Goal: Information Seeking & Learning: Find specific page/section

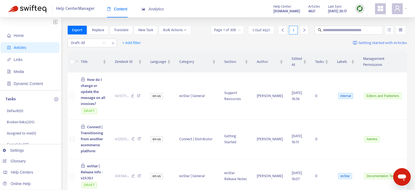
click at [87, 8] on span "Help Center Manager" at bounding box center [75, 9] width 39 height 10
drag, startPoint x: 96, startPoint y: 7, endPoint x: 22, endPoint y: 5, distance: 74.3
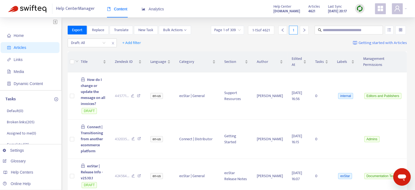
click at [22, 5] on div "Help Center Manager Content Analytics" at bounding box center [88, 8] width 161 height 7
click at [85, 10] on span "Help Center Manager" at bounding box center [75, 9] width 39 height 10
click at [85, 8] on span "Help Center Manager" at bounding box center [75, 9] width 39 height 10
click at [84, 7] on span "Help Center Manager" at bounding box center [75, 9] width 39 height 10
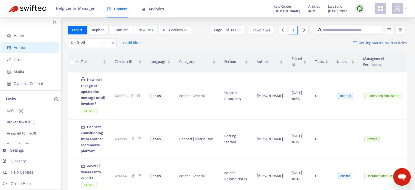
click at [84, 7] on span "Help Center Manager" at bounding box center [75, 9] width 39 height 10
click at [25, 58] on span "Links" at bounding box center [31, 59] width 48 height 11
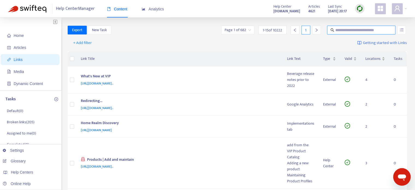
click at [342, 30] on input "text" at bounding box center [361, 30] width 52 height 6
click at [338, 29] on input "text" at bounding box center [361, 30] width 52 height 6
click at [346, 32] on input "text" at bounding box center [361, 30] width 52 height 6
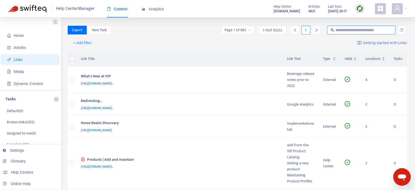
paste input "**********"
type input "**********"
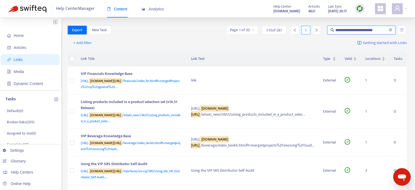
click at [353, 31] on input "**********" at bounding box center [361, 30] width 52 height 6
click at [54, 23] on img "button" at bounding box center [55, 21] width 4 height 5
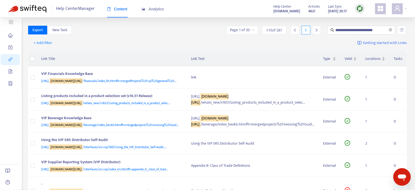
click at [251, 28] on input "search" at bounding box center [242, 30] width 25 height 8
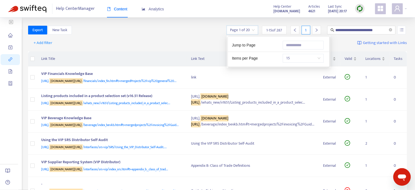
click at [308, 54] on span "15" at bounding box center [303, 58] width 34 height 8
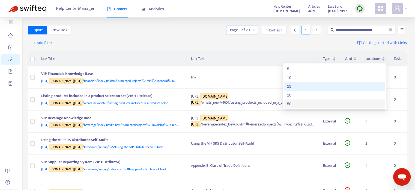
click at [297, 103] on div "50" at bounding box center [334, 104] width 95 height 6
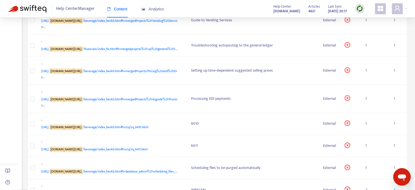
scroll to position [737, 0]
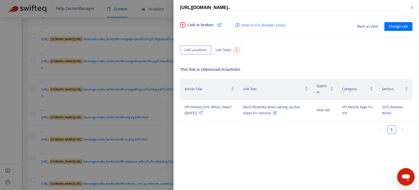
click at [416, 7] on div "[URL][DOMAIN_NAME].." at bounding box center [297, 8] width 246 height 16
click at [413, 5] on icon "close" at bounding box center [412, 7] width 4 height 4
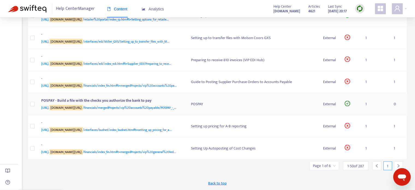
scroll to position [1523, 0]
click at [397, 166] on icon "right" at bounding box center [399, 165] width 4 height 4
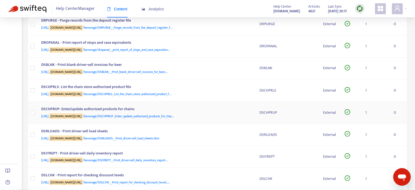
scroll to position [1017, 0]
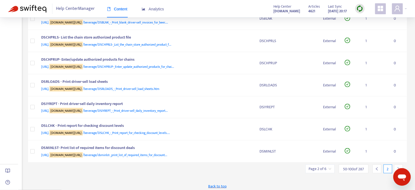
click at [397, 166] on icon "right" at bounding box center [399, 168] width 4 height 4
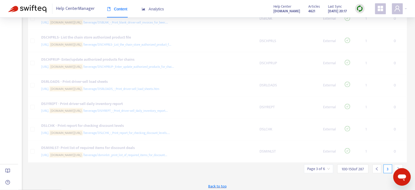
scroll to position [1006, 0]
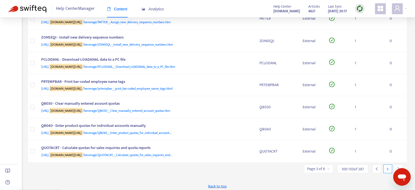
click at [397, 166] on icon "right" at bounding box center [399, 168] width 4 height 4
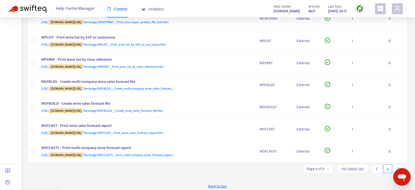
click at [397, 166] on icon "right" at bounding box center [399, 168] width 4 height 4
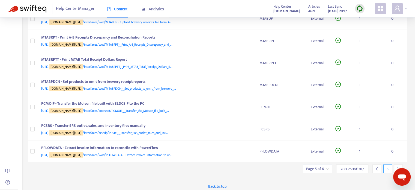
click at [397, 166] on icon "right" at bounding box center [399, 168] width 4 height 4
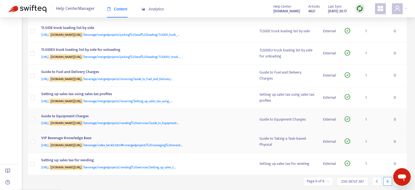
scroll to position [740, 0]
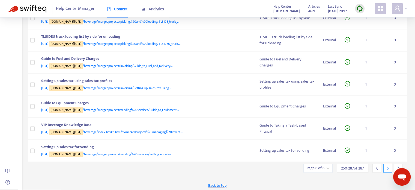
click at [398, 166] on icon "right" at bounding box center [399, 167] width 2 height 3
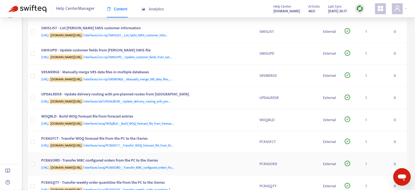
scroll to position [0, 0]
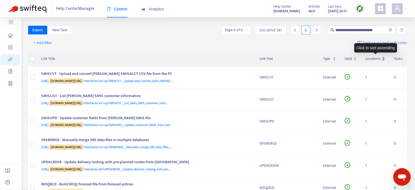
click at [368, 60] on span "Locations" at bounding box center [372, 59] width 15 height 6
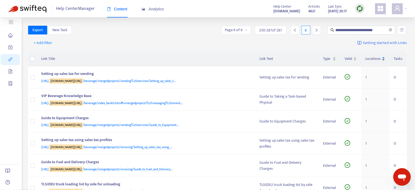
click at [371, 59] on span "Locations" at bounding box center [372, 59] width 15 height 6
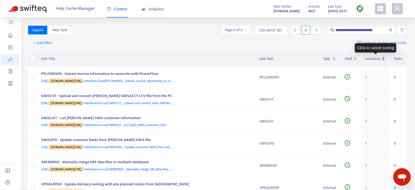
click at [373, 59] on span "Locations" at bounding box center [372, 59] width 15 height 6
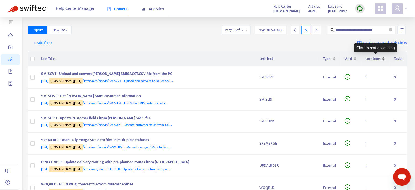
click at [370, 58] on span "Locations" at bounding box center [372, 59] width 15 height 6
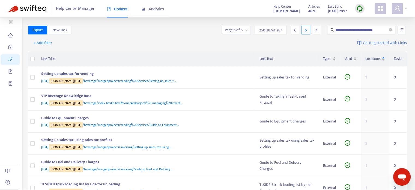
click at [244, 32] on input "search" at bounding box center [236, 30] width 23 height 8
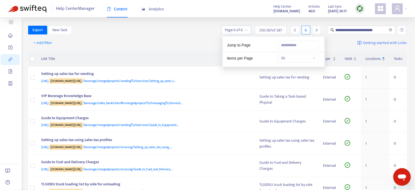
click at [182, 37] on div "+ Add filter Getting started with Links" at bounding box center [217, 44] width 379 height 15
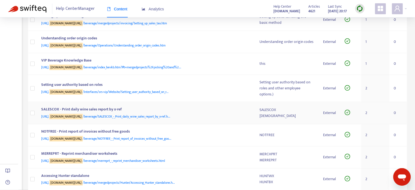
scroll to position [464, 0]
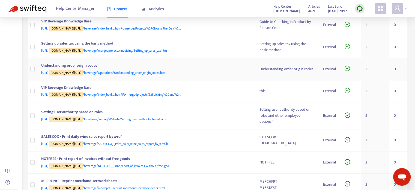
click at [222, 70] on div "[URL]. [DOMAIN_NAME][URL] /beverage/Operations/Understanding_order_origin_codes…" at bounding box center [145, 73] width 208 height 6
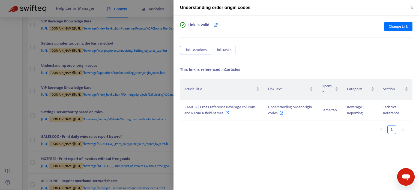
click at [214, 25] on icon at bounding box center [216, 25] width 4 height 4
click at [413, 7] on icon "close" at bounding box center [411, 7] width 3 height 3
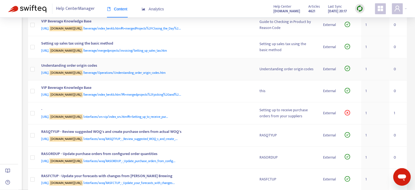
click at [253, 73] on td "Understanding order origin codes [URL]. [DOMAIN_NAME][URL] /beverage/Operations…" at bounding box center [146, 69] width 218 height 22
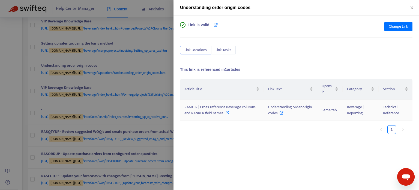
click at [227, 112] on icon at bounding box center [228, 113] width 4 height 4
click at [389, 26] on span "Change Link" at bounding box center [398, 26] width 19 height 6
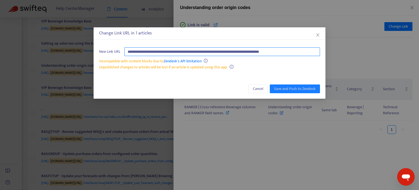
click at [270, 52] on input "**********" at bounding box center [222, 51] width 196 height 9
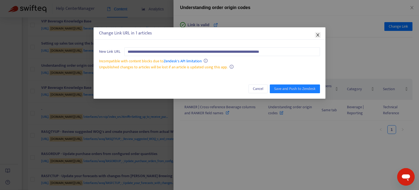
click at [320, 36] on icon "close" at bounding box center [318, 35] width 4 height 4
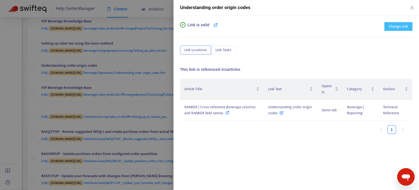
click at [392, 28] on span "Change Link" at bounding box center [398, 26] width 19 height 6
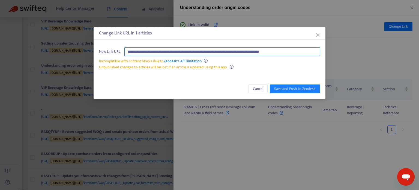
click at [271, 49] on input "**********" at bounding box center [222, 51] width 196 height 9
click at [271, 50] on input "**********" at bounding box center [222, 51] width 196 height 9
click at [272, 48] on input "**********" at bounding box center [222, 51] width 196 height 9
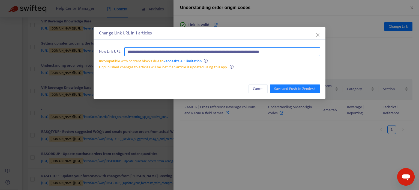
click at [272, 48] on input "**********" at bounding box center [222, 51] width 196 height 9
paste input "text"
type input "**********"
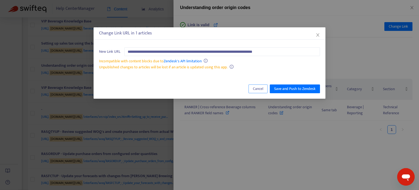
click at [253, 87] on button "Cancel" at bounding box center [258, 88] width 19 height 9
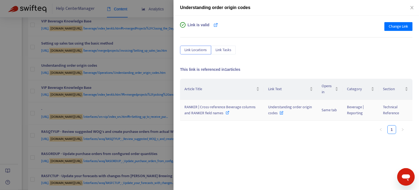
click at [227, 113] on icon at bounding box center [228, 113] width 4 height 4
click at [413, 8] on icon "close" at bounding box center [412, 7] width 4 height 4
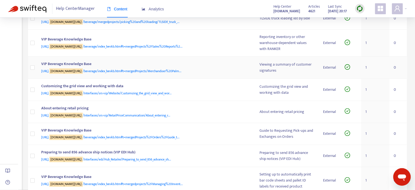
scroll to position [0, 0]
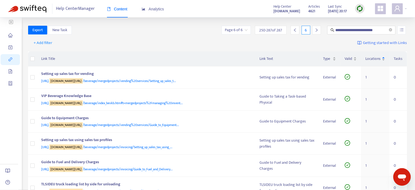
click at [243, 33] on input "search" at bounding box center [236, 30] width 23 height 8
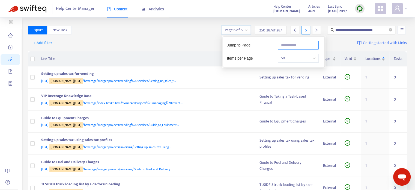
click at [283, 41] on input "text" at bounding box center [298, 45] width 41 height 9
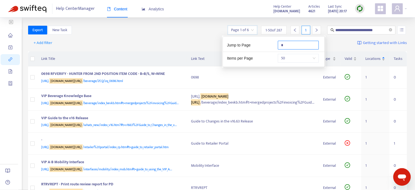
type input "*"
click at [167, 43] on div "+ Add filter Getting started with Links" at bounding box center [217, 44] width 379 height 15
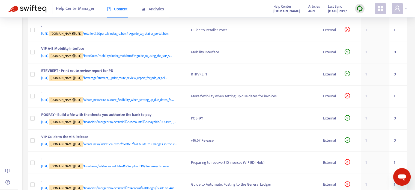
scroll to position [82, 0]
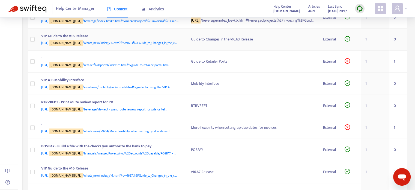
click at [187, 51] on td "Guide to Changes in the v16.63 Release" at bounding box center [253, 40] width 132 height 22
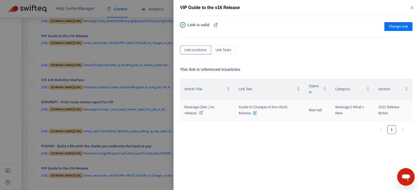
click at [201, 113] on icon at bounding box center [201, 113] width 4 height 4
click at [167, 1] on div at bounding box center [209, 95] width 419 height 190
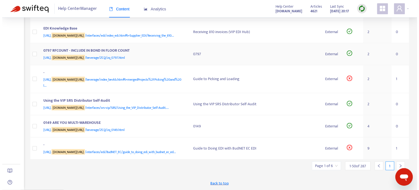
scroll to position [1523, 0]
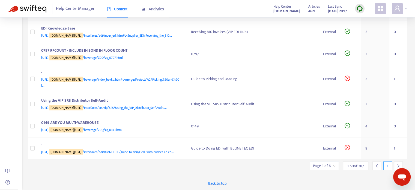
click at [400, 165] on div at bounding box center [398, 165] width 9 height 9
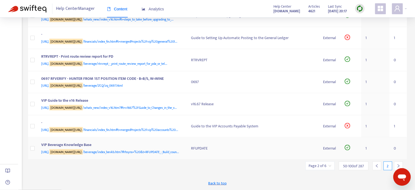
click at [400, 159] on td "0" at bounding box center [397, 148] width 17 height 22
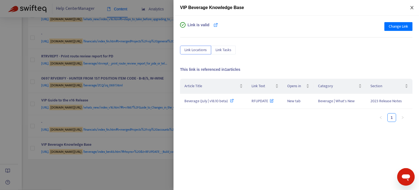
click at [412, 10] on icon "close" at bounding box center [412, 7] width 4 height 4
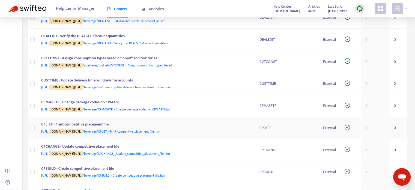
scroll to position [362, 0]
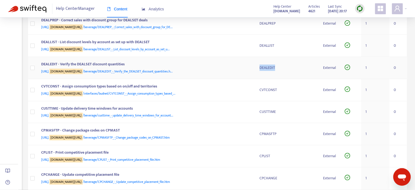
drag, startPoint x: 275, startPoint y: 67, endPoint x: 259, endPoint y: 66, distance: 16.4
click at [259, 66] on td "DEALEDIT" at bounding box center [287, 68] width 64 height 22
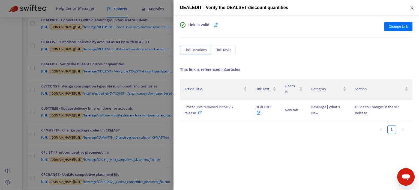
click at [412, 7] on icon "close" at bounding box center [411, 7] width 3 height 3
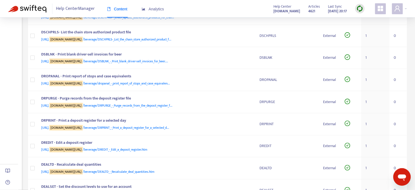
scroll to position [144, 0]
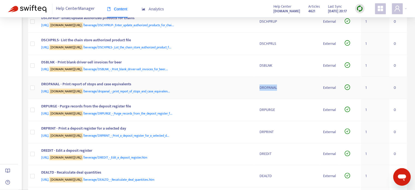
drag, startPoint x: 258, startPoint y: 86, endPoint x: 286, endPoint y: 86, distance: 27.6
click at [286, 86] on td "DROPANAL" at bounding box center [287, 88] width 64 height 22
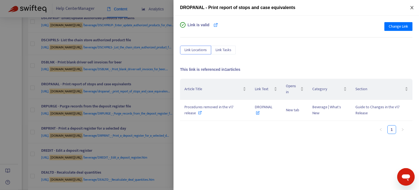
click at [412, 8] on icon "close" at bounding box center [412, 7] width 4 height 4
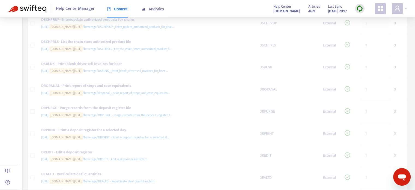
scroll to position [7, 0]
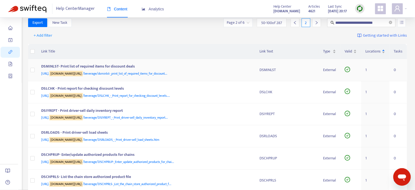
click at [203, 68] on div "DSMINLST- Print list of required items for discount deals" at bounding box center [145, 66] width 208 height 7
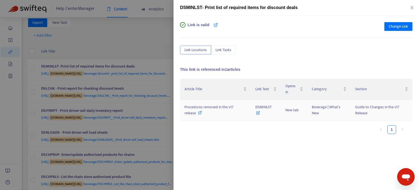
click at [201, 111] on icon at bounding box center [200, 113] width 4 height 4
click at [139, 53] on div at bounding box center [209, 95] width 419 height 190
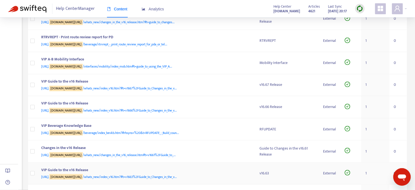
scroll to position [1017, 0]
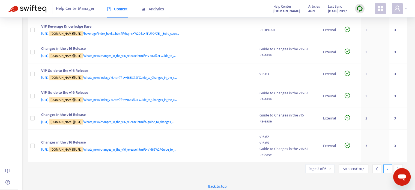
click at [377, 166] on icon "left" at bounding box center [377, 168] width 4 height 4
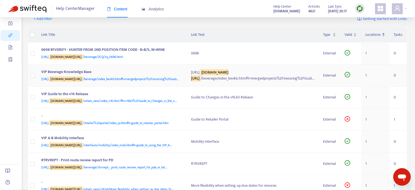
scroll to position [0, 0]
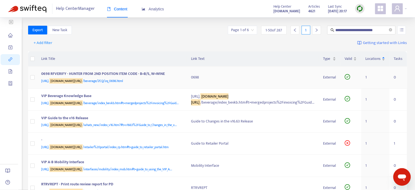
click at [187, 88] on td "0698" at bounding box center [253, 77] width 132 height 22
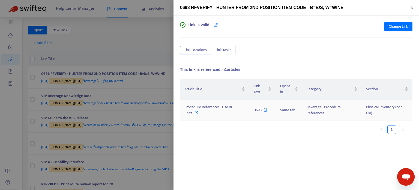
click at [232, 112] on div "Procedure References | Use RF units" at bounding box center [214, 110] width 61 height 12
click at [410, 7] on icon "close" at bounding box center [412, 7] width 4 height 4
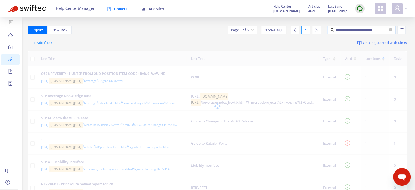
click at [364, 26] on span "**********" at bounding box center [361, 30] width 68 height 9
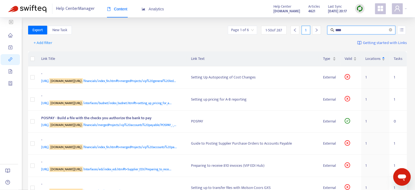
type input "****"
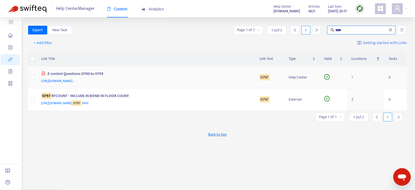
click at [209, 82] on div "[URL][DOMAIN_NAME].." at bounding box center [145, 81] width 208 height 6
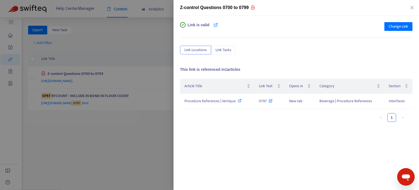
click at [135, 144] on div at bounding box center [209, 95] width 419 height 190
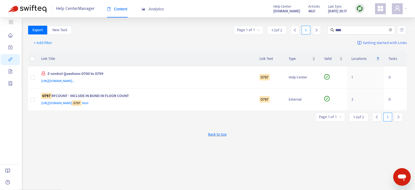
click at [240, 77] on div "Z-control Questions 0700 to 0799" at bounding box center [145, 74] width 208 height 7
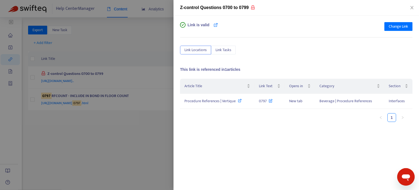
click at [134, 127] on div at bounding box center [209, 95] width 419 height 190
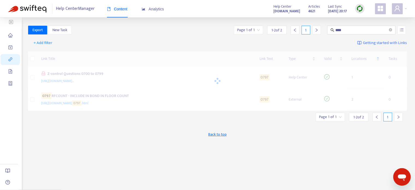
click at [180, 98] on div at bounding box center [217, 80] width 379 height 59
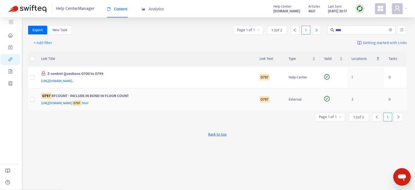
click at [180, 97] on div "0797 RFCOUNT - INCLUDE IN BOND IN FLOOR COUNT" at bounding box center [145, 96] width 208 height 7
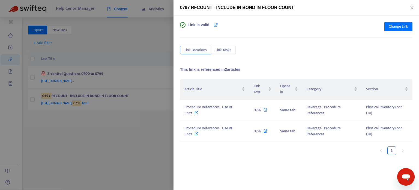
click at [146, 148] on div at bounding box center [209, 95] width 419 height 190
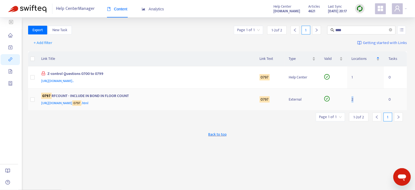
drag, startPoint x: 354, startPoint y: 95, endPoint x: 352, endPoint y: 99, distance: 4.7
click at [352, 99] on td "2" at bounding box center [365, 99] width 37 height 22
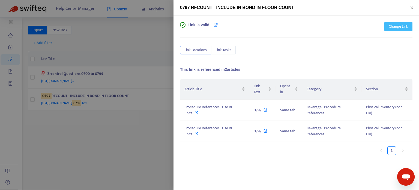
click at [400, 29] on span "Change Link" at bounding box center [398, 26] width 19 height 6
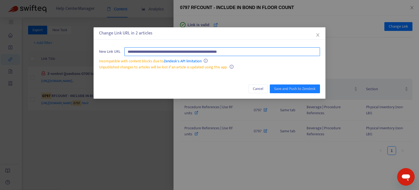
click at [166, 48] on input "**********" at bounding box center [222, 51] width 196 height 9
click at [275, 53] on input "**********" at bounding box center [222, 51] width 196 height 9
click at [256, 54] on input "**********" at bounding box center [222, 51] width 196 height 9
click at [256, 53] on input "**********" at bounding box center [222, 51] width 196 height 9
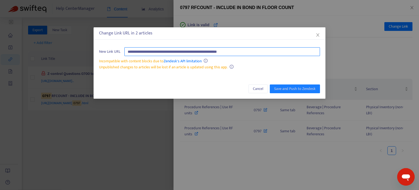
click at [256, 53] on input "**********" at bounding box center [222, 51] width 196 height 9
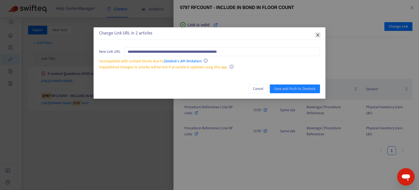
click at [319, 33] on icon "close" at bounding box center [317, 34] width 3 height 3
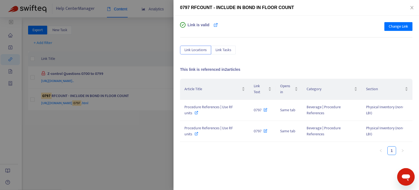
click at [163, 28] on div at bounding box center [209, 95] width 419 height 190
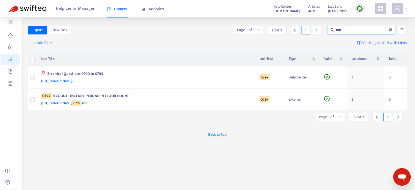
click at [392, 31] on icon "close-circle" at bounding box center [390, 29] width 3 height 3
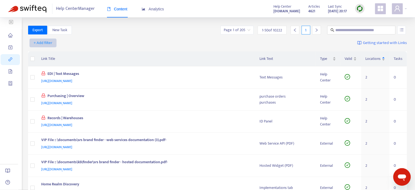
click at [48, 46] on span "+ Add filter" at bounding box center [43, 43] width 19 height 7
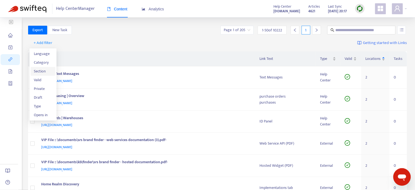
click at [48, 72] on span "Section" at bounding box center [43, 71] width 19 height 6
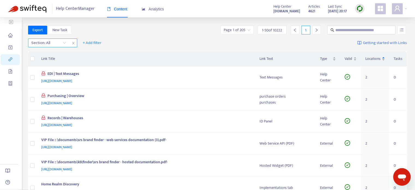
click at [64, 44] on div "Section: All" at bounding box center [48, 43] width 41 height 8
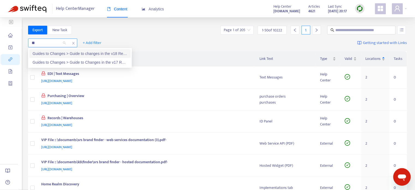
type input "***"
click at [55, 53] on div "Guides to Changes > Guide to Changes in the v17 Release" at bounding box center [79, 53] width 95 height 6
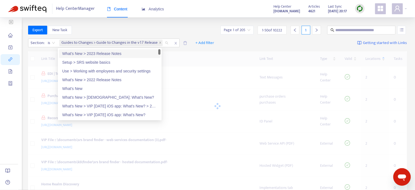
click at [193, 27] on div "Export New Task Page 1 of 205 1 - 50 of 10222 1" at bounding box center [217, 30] width 379 height 9
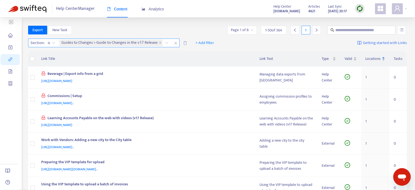
click at [176, 43] on icon "close" at bounding box center [175, 42] width 3 height 3
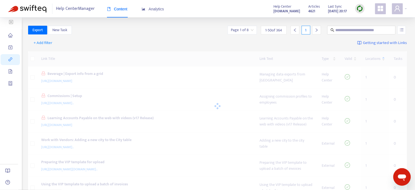
click at [180, 42] on div "+ Add filter Getting started with Links" at bounding box center [217, 44] width 379 height 15
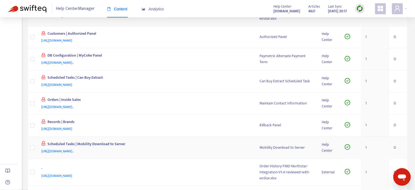
scroll to position [1010, 0]
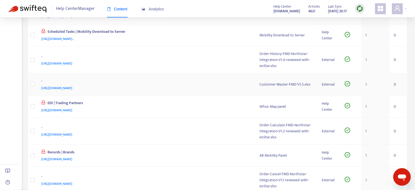
click at [307, 82] on div "Customer-Master-FMD-V1.5.xlsx" at bounding box center [286, 84] width 53 height 6
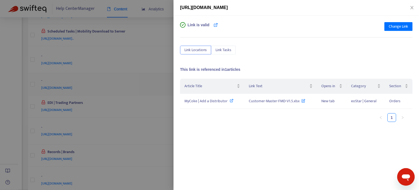
click at [412, 5] on icon "close" at bounding box center [412, 7] width 4 height 4
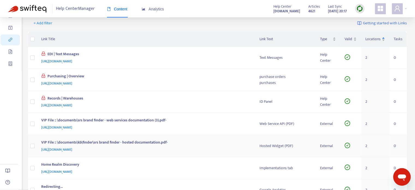
scroll to position [0, 0]
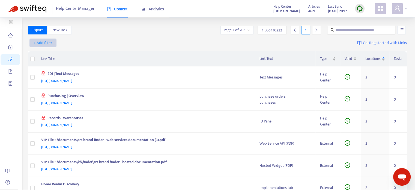
click at [44, 44] on span "+ Add filter" at bounding box center [43, 43] width 19 height 7
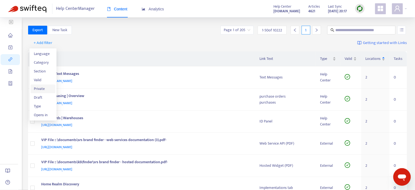
click at [44, 90] on span "Private" at bounding box center [43, 89] width 19 height 6
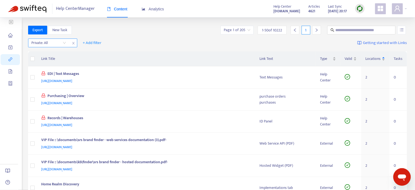
click at [59, 43] on input "search" at bounding box center [48, 43] width 35 height 8
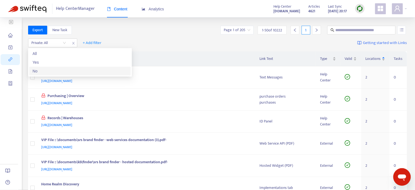
click at [56, 71] on div "No" at bounding box center [79, 71] width 95 height 6
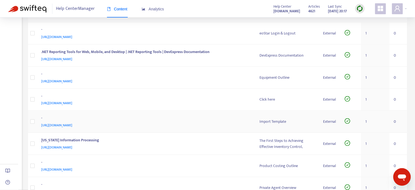
scroll to position [1041, 0]
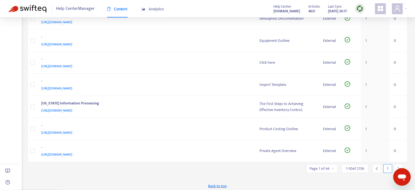
click at [332, 166] on input "search" at bounding box center [322, 168] width 25 height 8
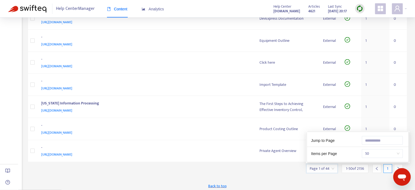
click at [398, 167] on icon "right" at bounding box center [399, 168] width 2 height 3
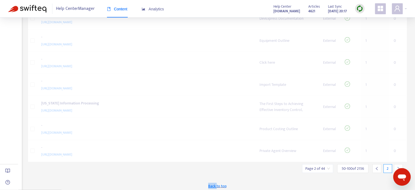
click at [398, 167] on icon "right" at bounding box center [399, 168] width 2 height 3
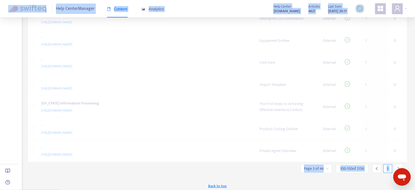
click at [398, 167] on icon "right" at bounding box center [399, 168] width 2 height 3
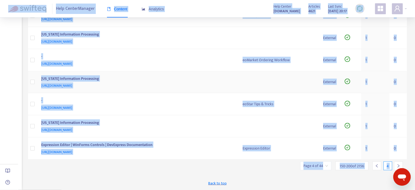
scroll to position [1006, 0]
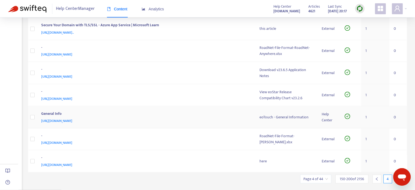
click at [181, 110] on div "General Info" at bounding box center [145, 113] width 208 height 7
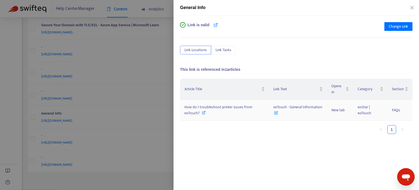
click at [202, 112] on icon at bounding box center [204, 113] width 4 height 4
click at [158, 1] on div at bounding box center [209, 95] width 419 height 190
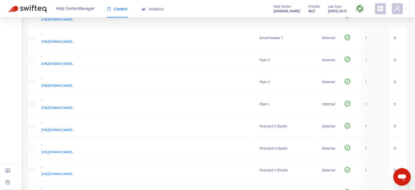
scroll to position [0, 0]
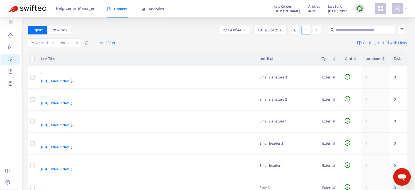
click at [139, 28] on div "Export New Task Page 4 of 44 150 - 200 of 2156 4" at bounding box center [217, 30] width 379 height 9
click at [76, 45] on span "close" at bounding box center [77, 43] width 7 height 7
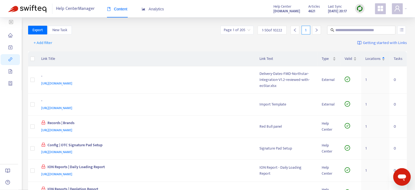
click at [81, 56] on th "Link Title" at bounding box center [146, 58] width 218 height 15
click at [301, 43] on div "+ Add filter Getting started with Links" at bounding box center [217, 44] width 379 height 15
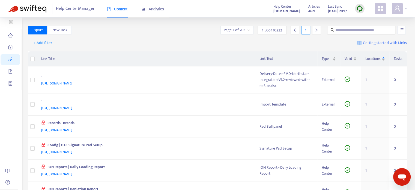
click at [391, 42] on span "Getting started with Links" at bounding box center [385, 43] width 44 height 6
click at [260, 46] on div "+ Add filter Getting started with Links" at bounding box center [217, 44] width 379 height 15
click at [370, 62] on div "Locations" at bounding box center [375, 59] width 20 height 6
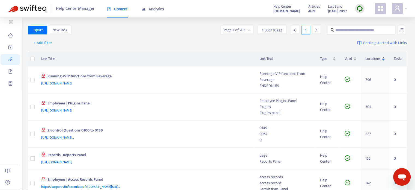
click at [368, 59] on span "Locations" at bounding box center [372, 59] width 15 height 6
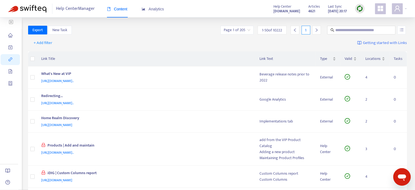
click at [182, 37] on div "+ Add filter Getting started with Links" at bounding box center [217, 44] width 379 height 15
click at [359, 30] on input "text" at bounding box center [361, 30] width 52 height 6
paste input "**********"
type input "**********"
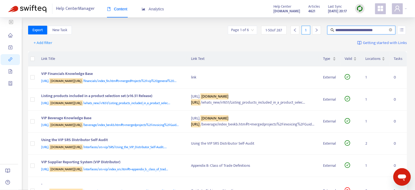
click at [248, 26] on input "search" at bounding box center [242, 30] width 23 height 8
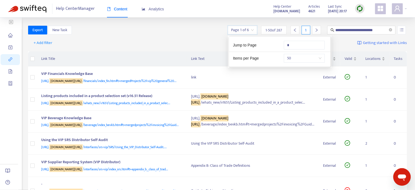
click at [188, 46] on div "+ Add filter Getting started with Links" at bounding box center [217, 44] width 379 height 15
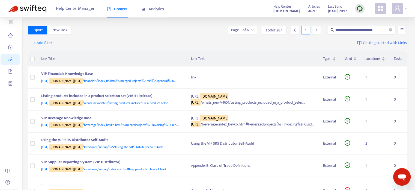
click at [214, 40] on div "+ Add filter Getting started with Links" at bounding box center [217, 44] width 379 height 15
click at [50, 41] on span "+ Add filter" at bounding box center [43, 43] width 19 height 7
click at [48, 79] on span "Valid" at bounding box center [43, 80] width 19 height 6
click at [63, 43] on input "search" at bounding box center [48, 43] width 35 height 8
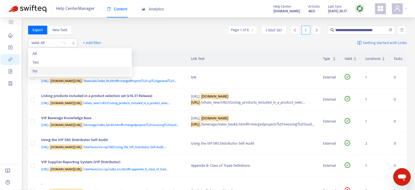
click at [58, 69] on div "No" at bounding box center [79, 71] width 95 height 6
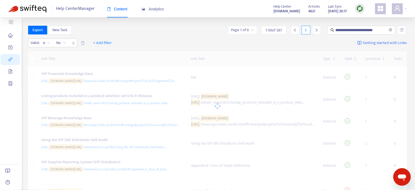
click at [132, 30] on div "**********" at bounding box center [217, 30] width 379 height 9
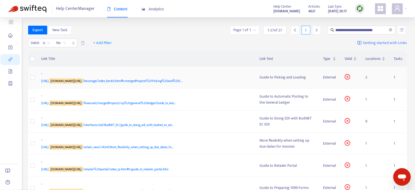
click at [236, 81] on div "[URL]. [DOMAIN_NAME][URL] /beverage/index_bevkb.htm#t=mergedProjects%2FPicking%…" at bounding box center [145, 81] width 208 height 6
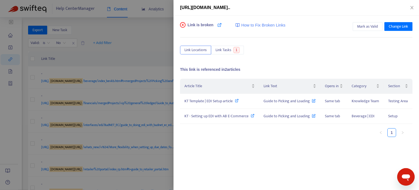
click at [163, 36] on div at bounding box center [209, 95] width 419 height 190
